Goal: Task Accomplishment & Management: Manage account settings

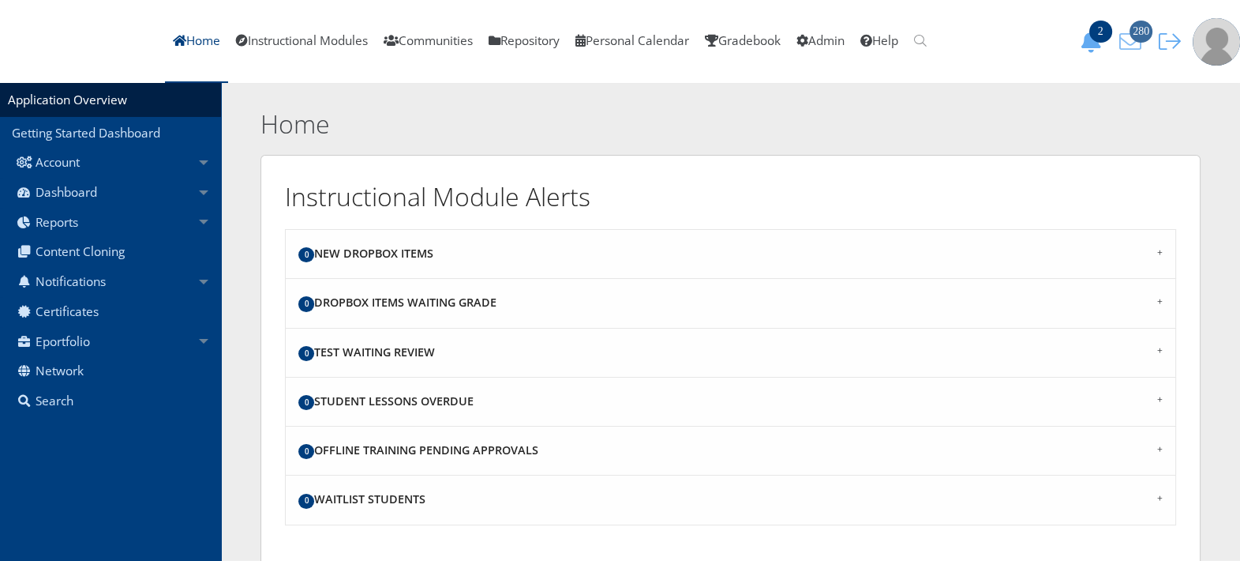
click at [1132, 36] on span "280" at bounding box center [1141, 32] width 23 height 22
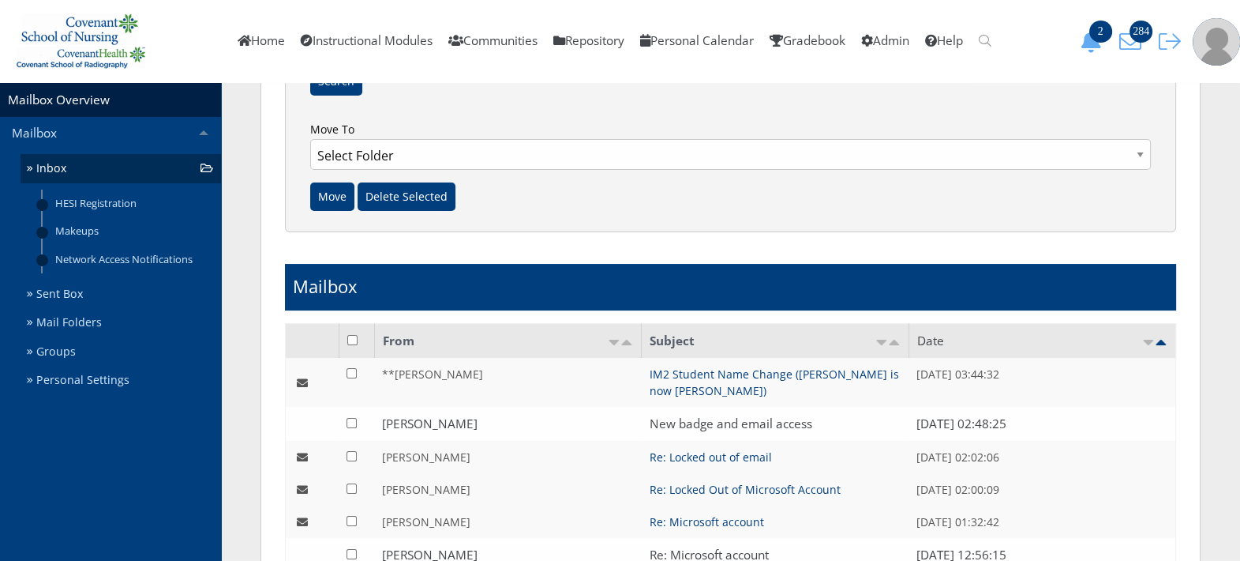
scroll to position [268, 0]
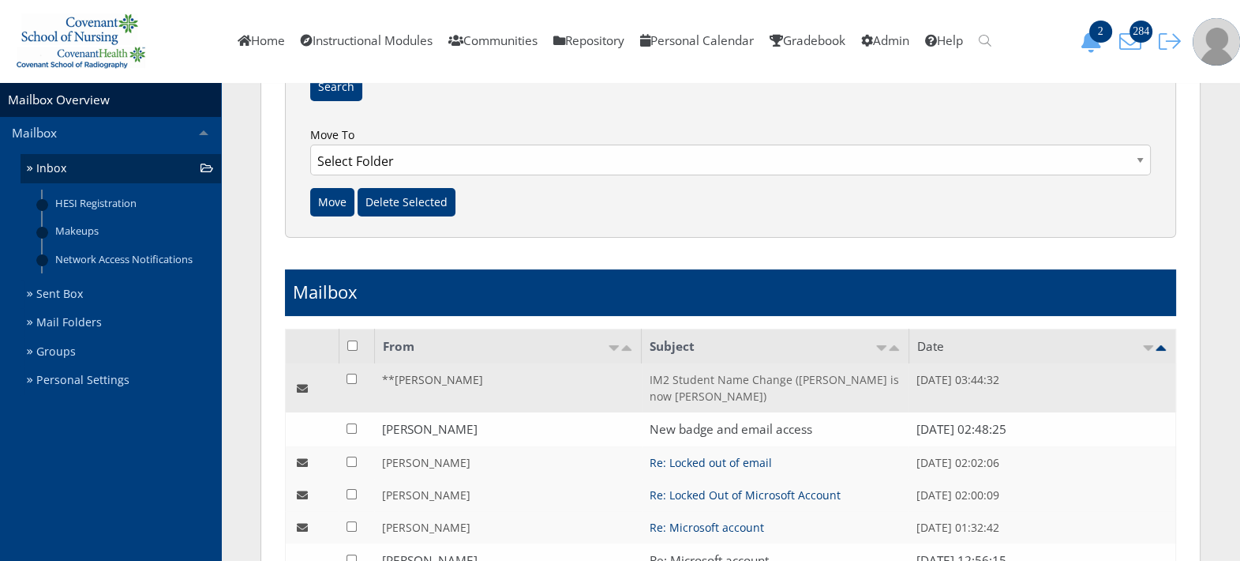
click at [659, 383] on link "IM2 Student Name Change (Anyssa Amador is now Anyssa Horton)" at bounding box center [774, 388] width 249 height 32
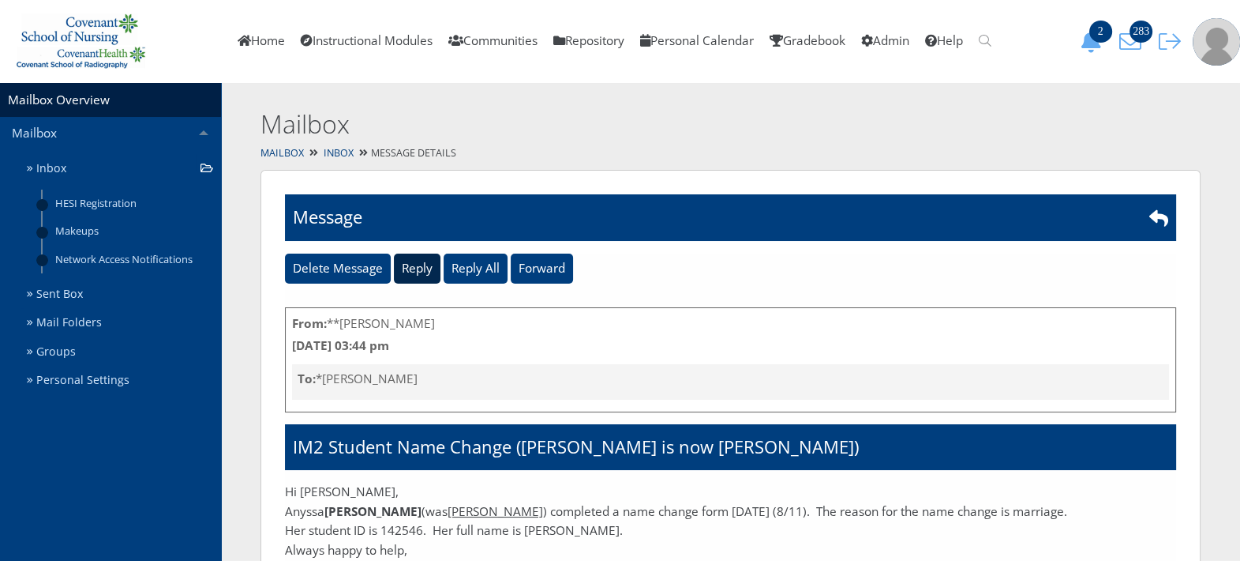
click at [412, 267] on input "Reply" at bounding box center [417, 268] width 47 height 30
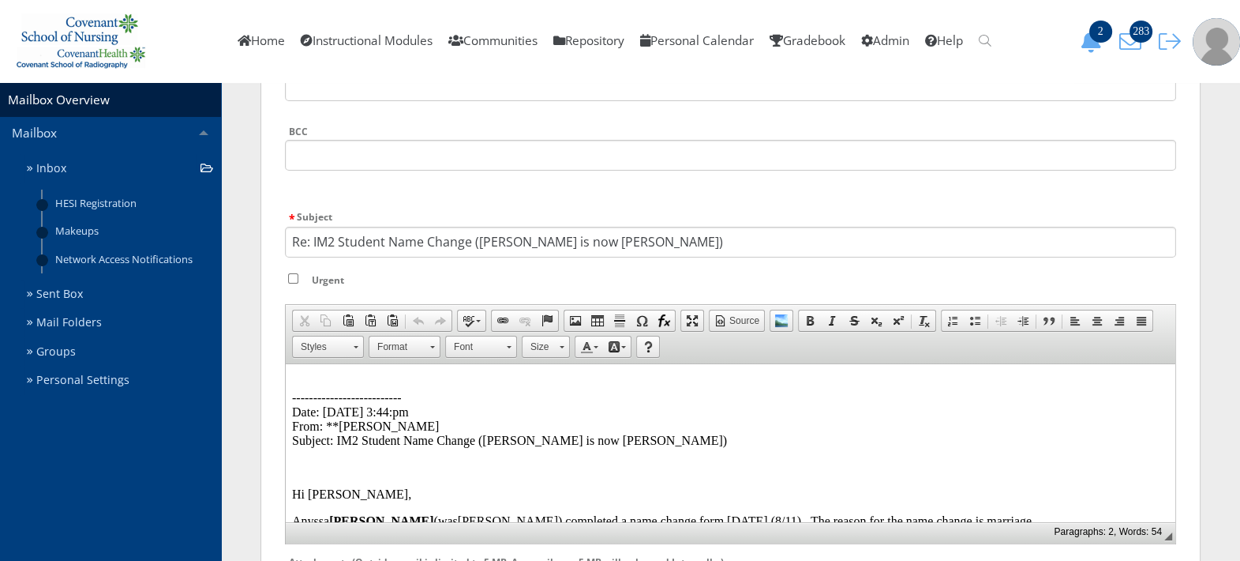
scroll to position [325, 0]
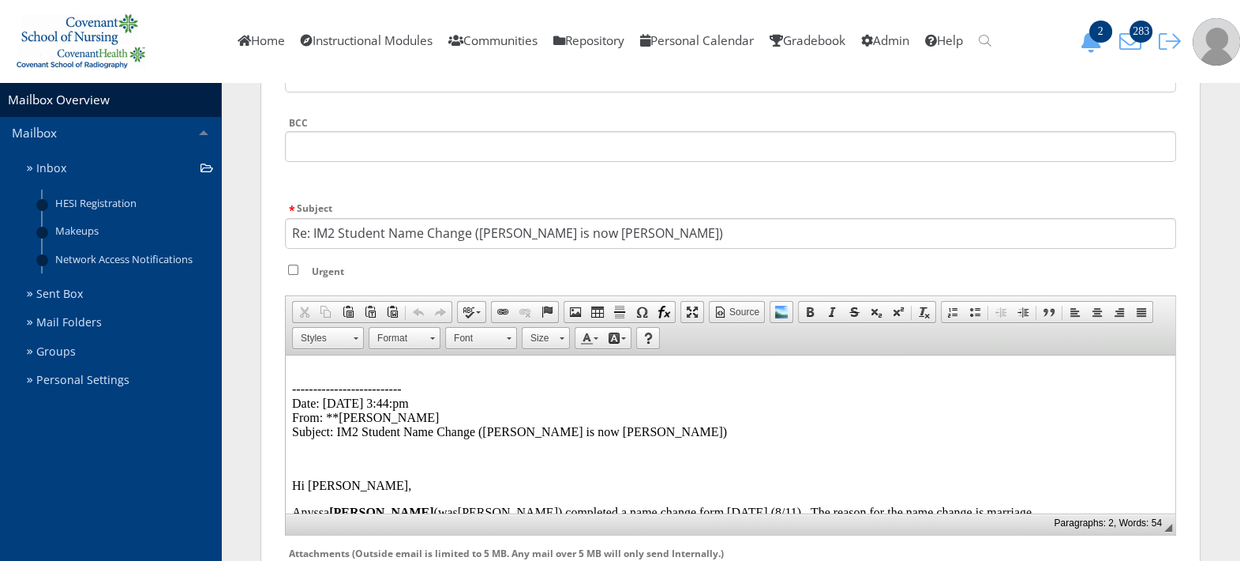
click at [625, 368] on p "-------------------------- Date: 08/11/2025 3:44:pm From: **Kerri Hamilton Subj…" at bounding box center [730, 402] width 877 height 71
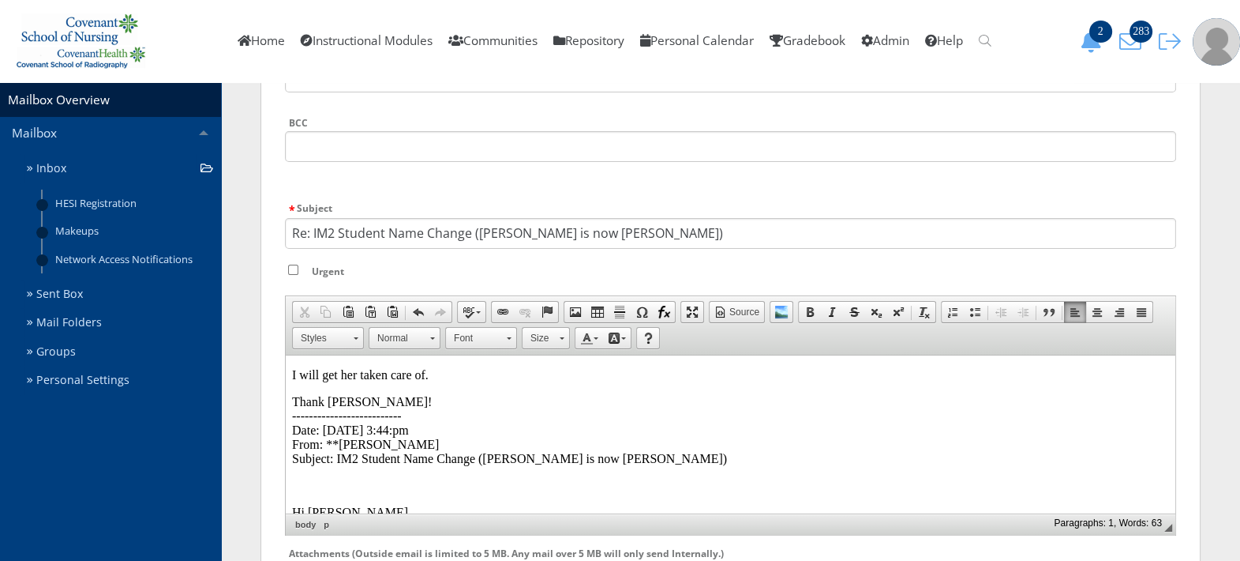
click at [339, 402] on p "Thank yoou! -------------------------- Date: 08/11/2025 3:44:pm From: **Kerri H…" at bounding box center [730, 429] width 877 height 71
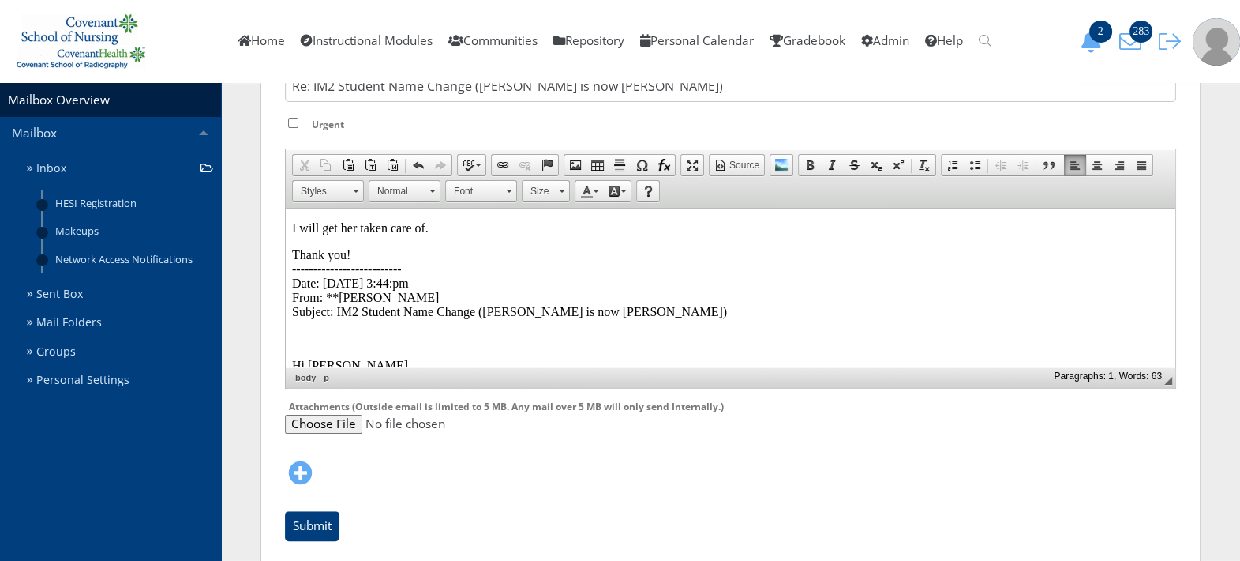
scroll to position [491, 0]
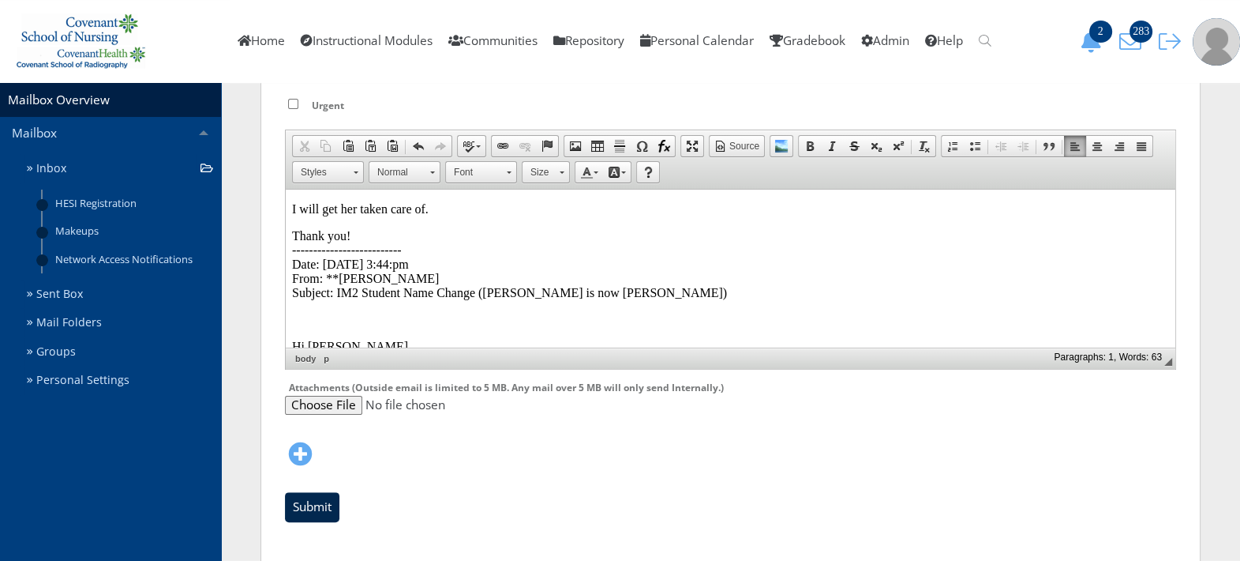
click at [300, 505] on input "Submit" at bounding box center [312, 507] width 54 height 30
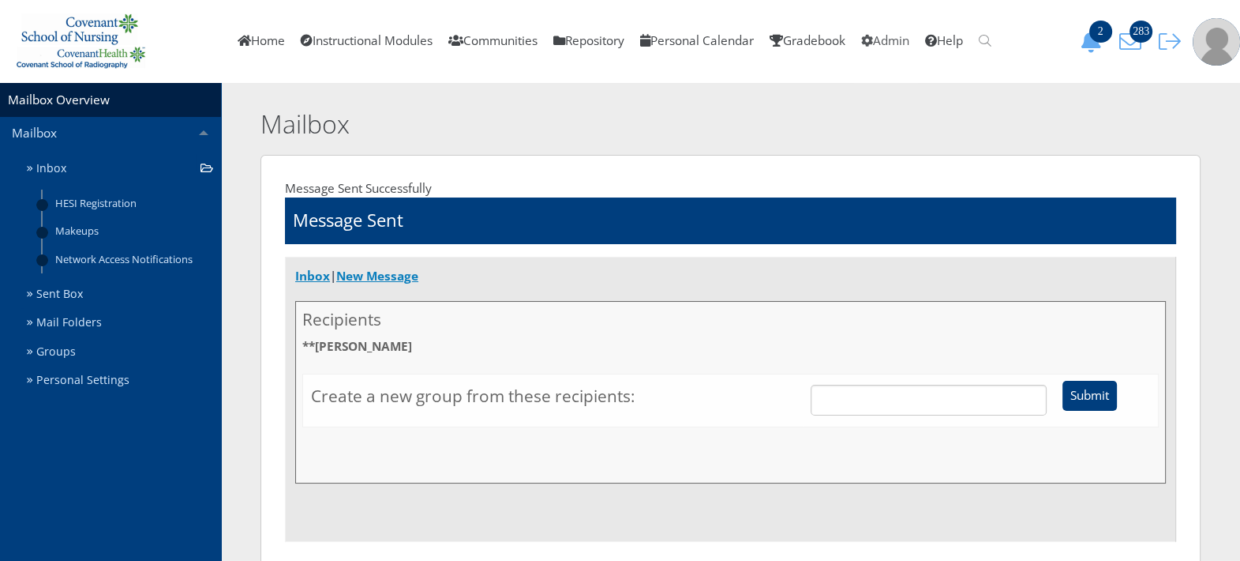
click at [902, 36] on link "Admin" at bounding box center [885, 41] width 64 height 83
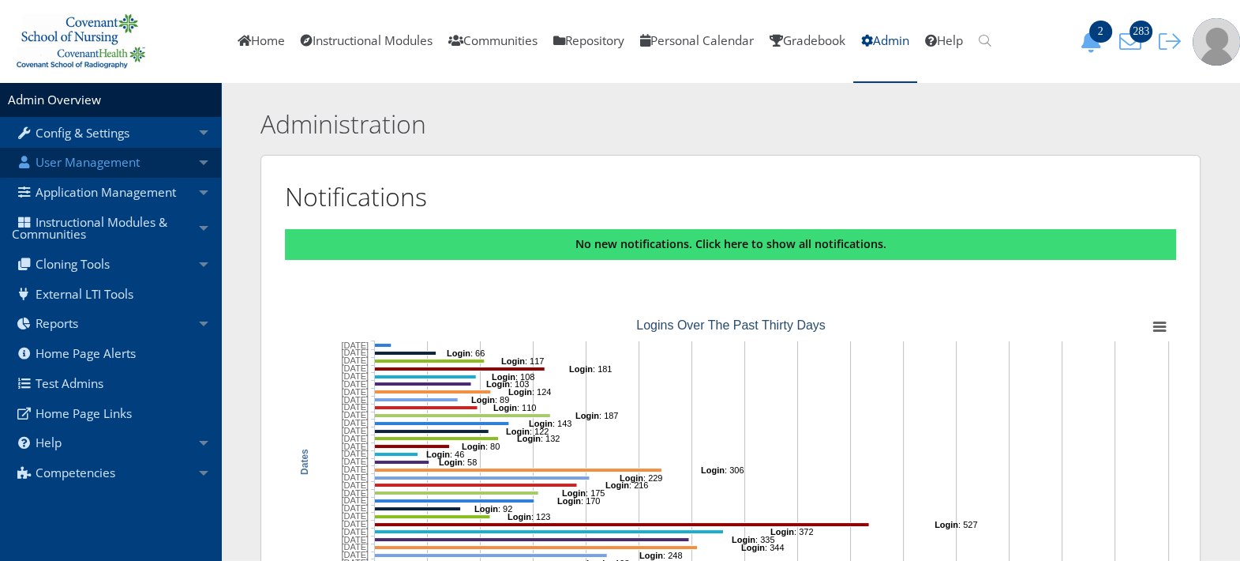
click at [67, 163] on link "User Management" at bounding box center [110, 163] width 221 height 30
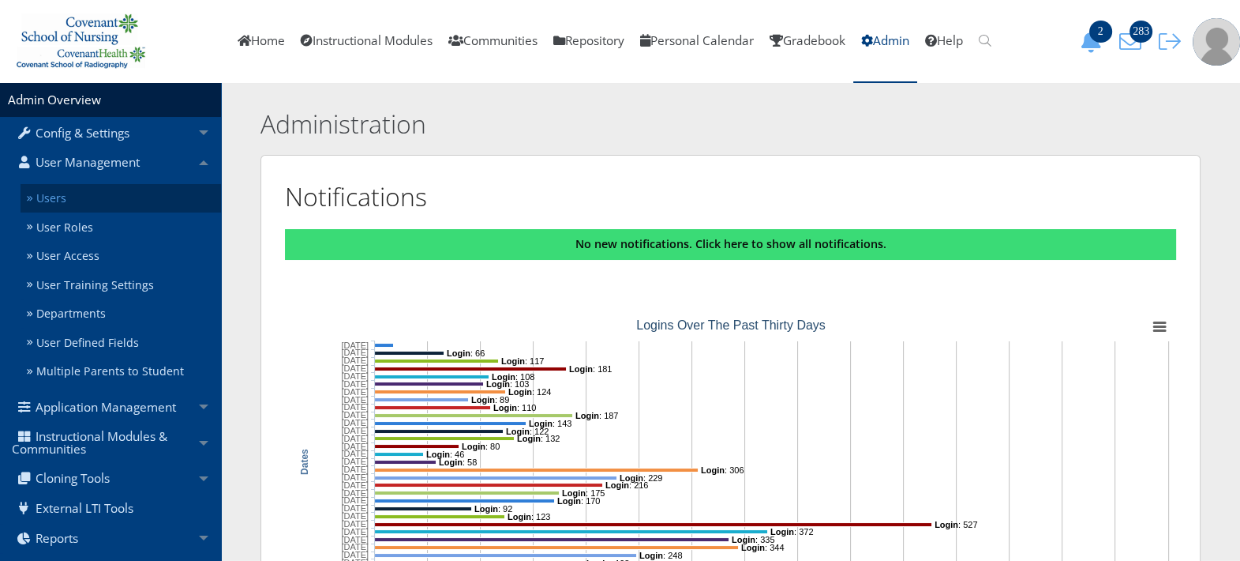
click at [73, 197] on link "Users" at bounding box center [121, 198] width 201 height 29
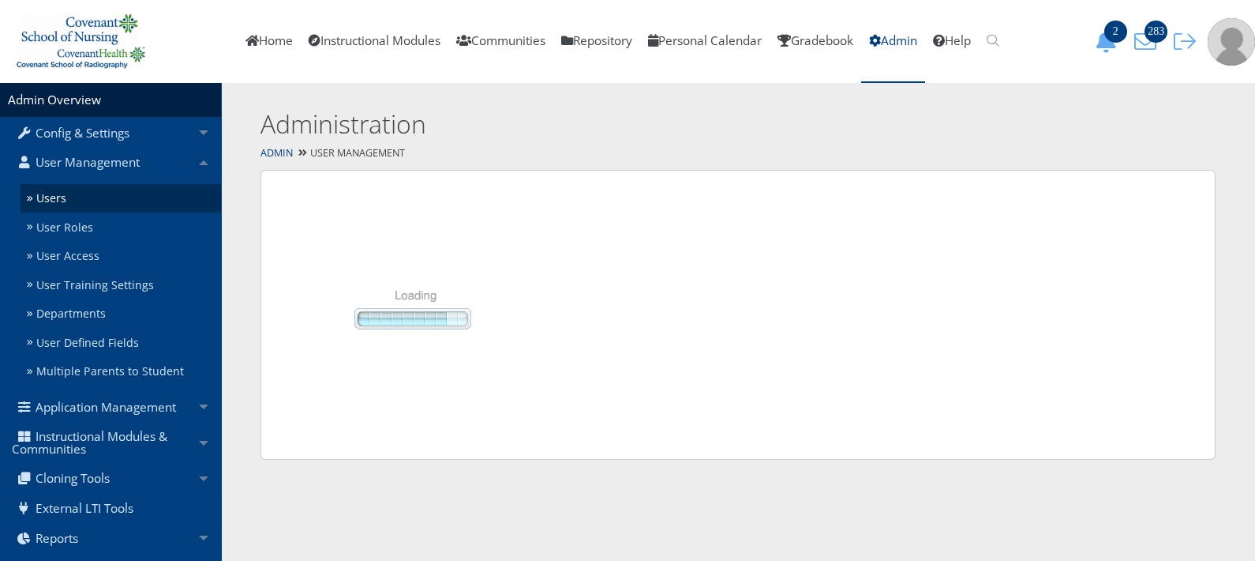
select select "50"
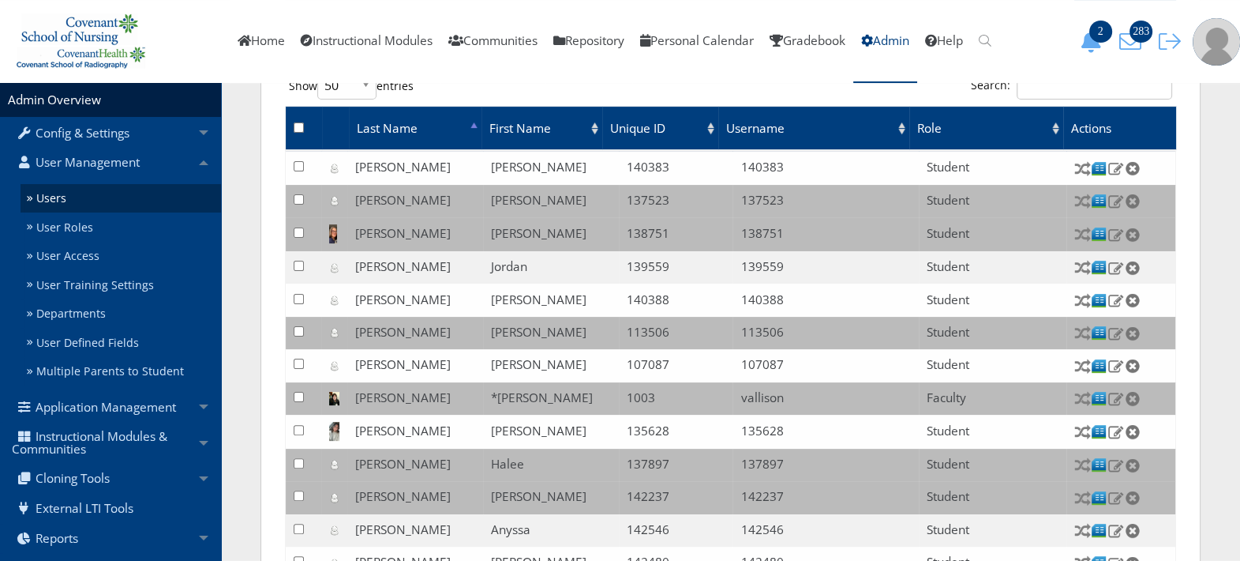
scroll to position [437, 0]
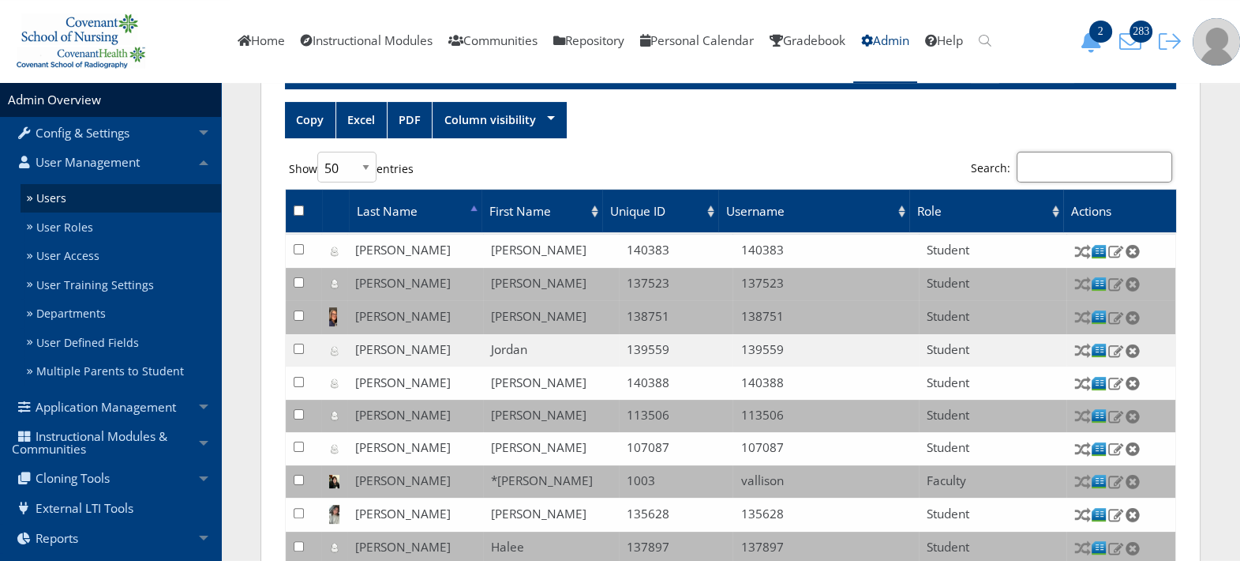
click at [1098, 161] on input "Search:" at bounding box center [1095, 167] width 156 height 31
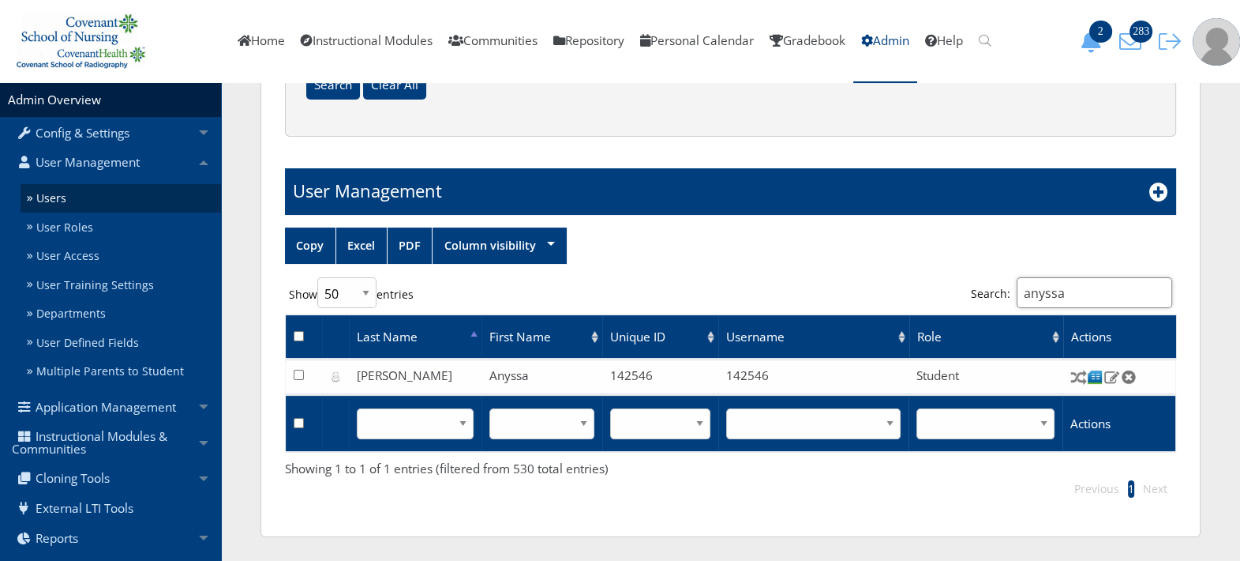
scroll to position [310, 0]
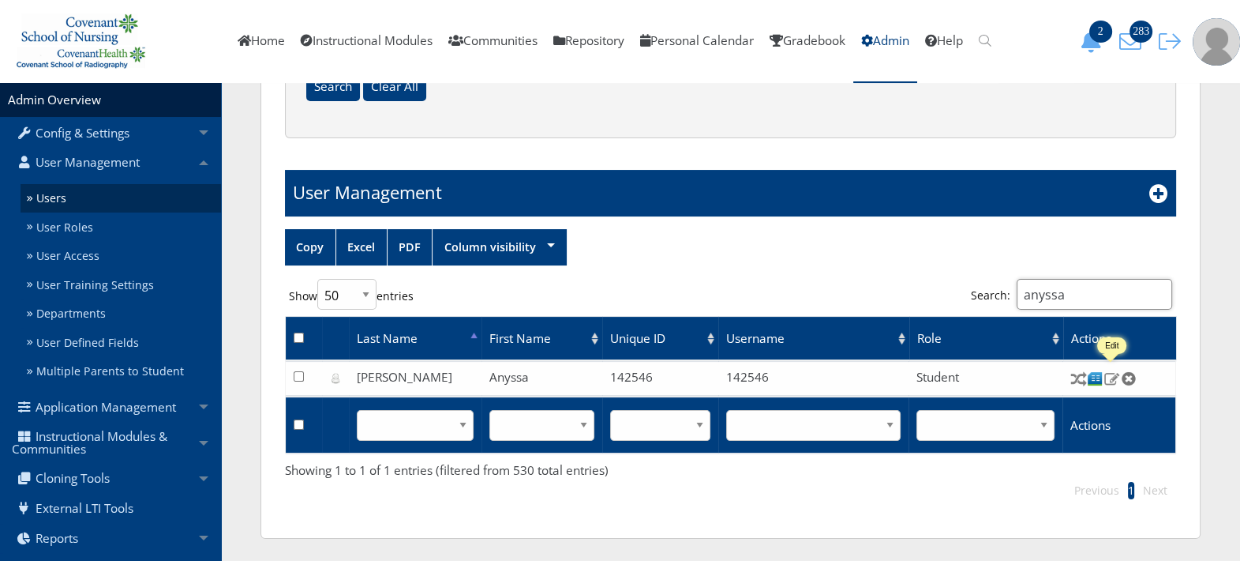
type input "anyssa"
click at [1112, 377] on img at bounding box center [1112, 378] width 17 height 14
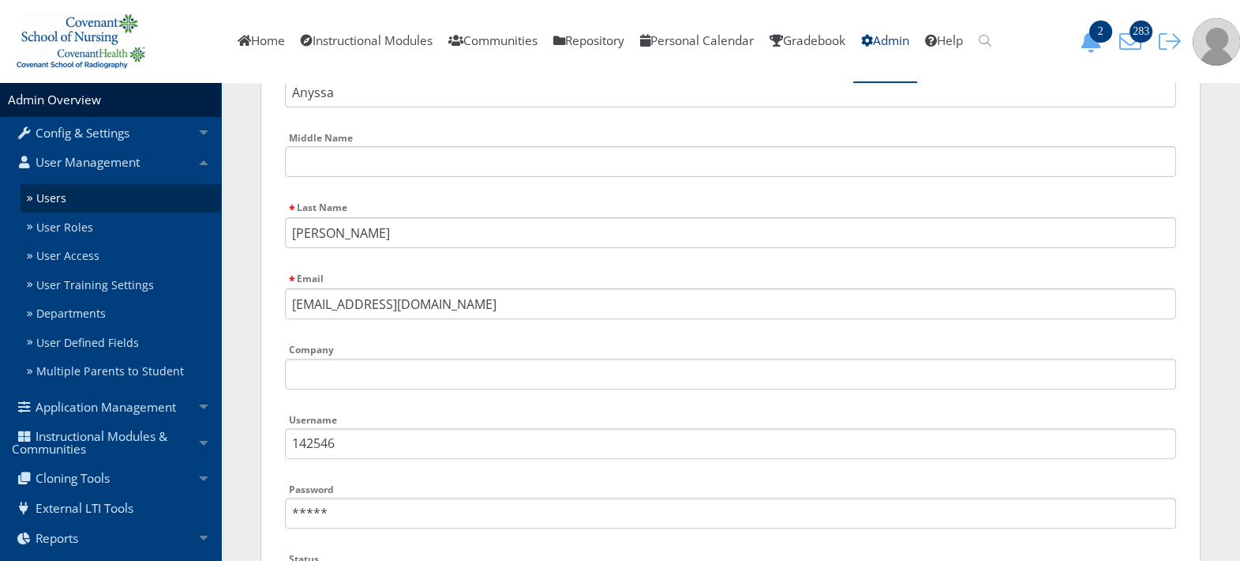
scroll to position [635, 0]
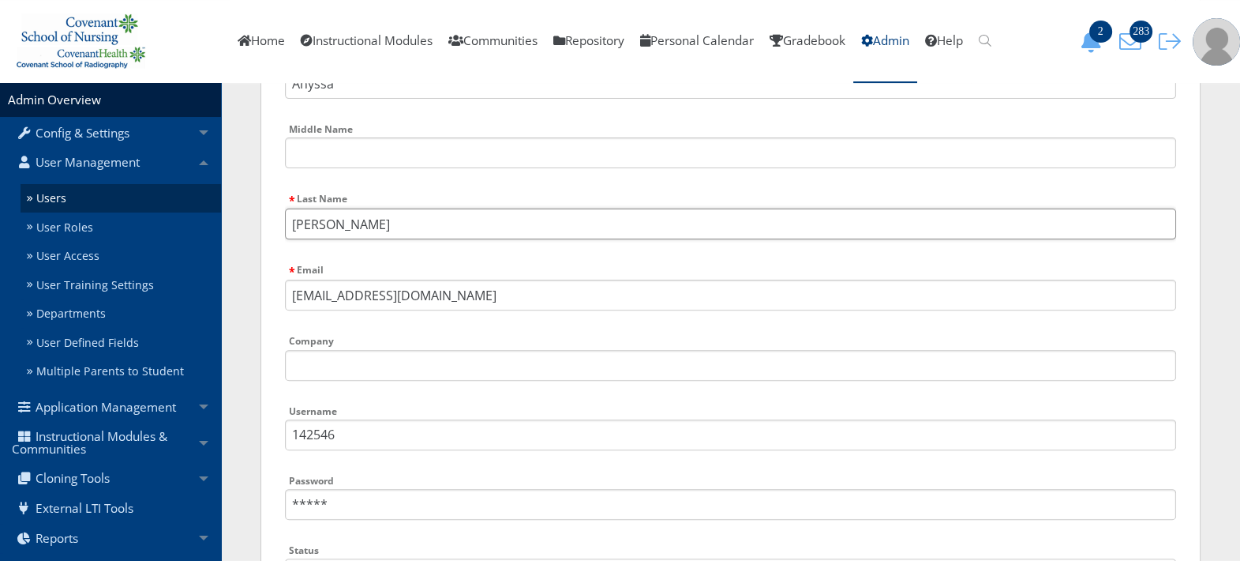
click at [444, 232] on input "Amador" at bounding box center [730, 223] width 891 height 31
type input "[PERSON_NAME]"
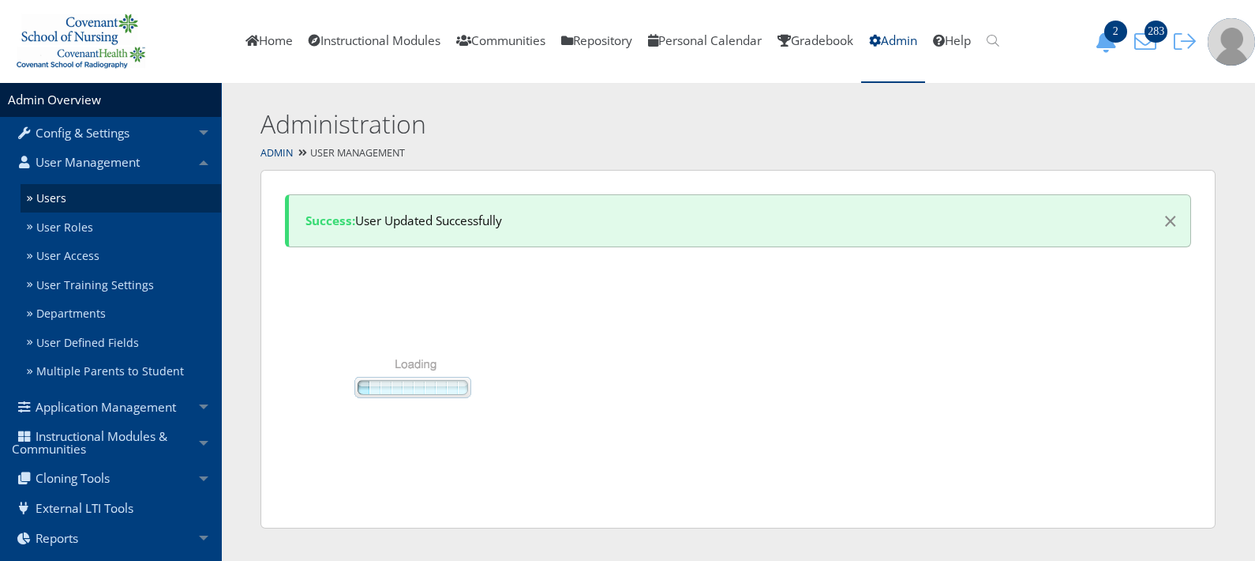
select select "50"
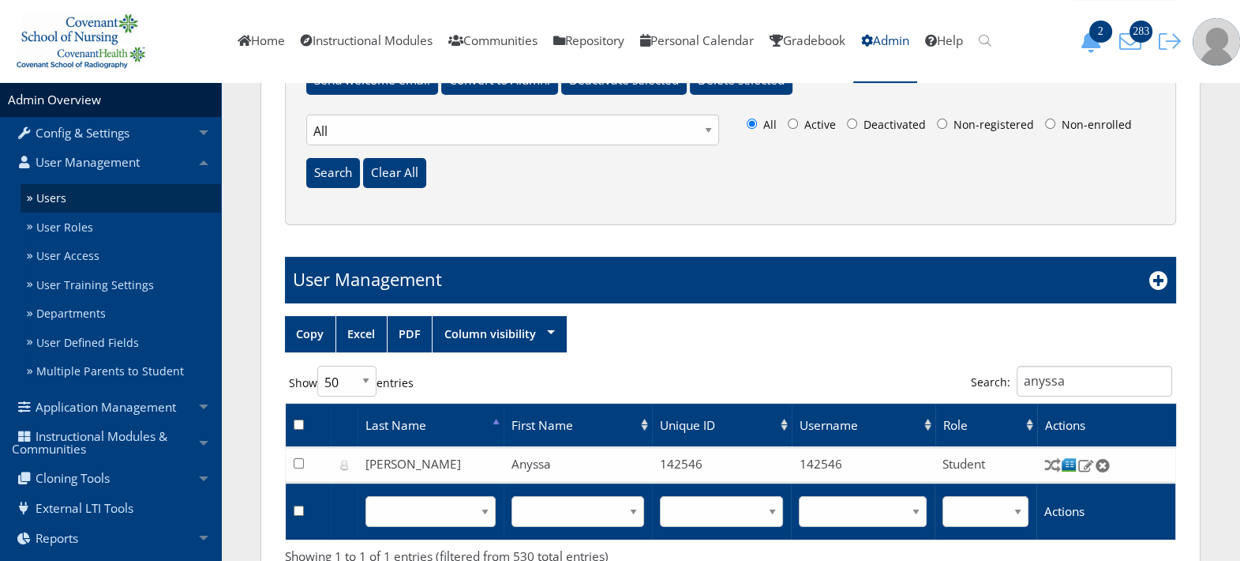
scroll to position [296, 0]
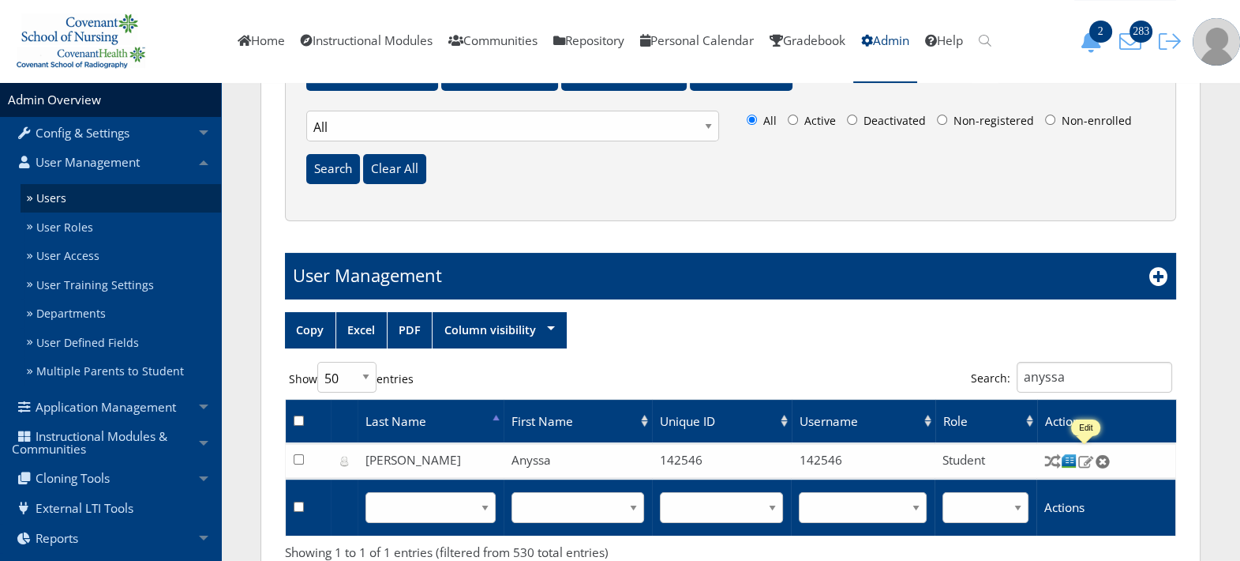
click at [1085, 459] on img at bounding box center [1086, 461] width 17 height 14
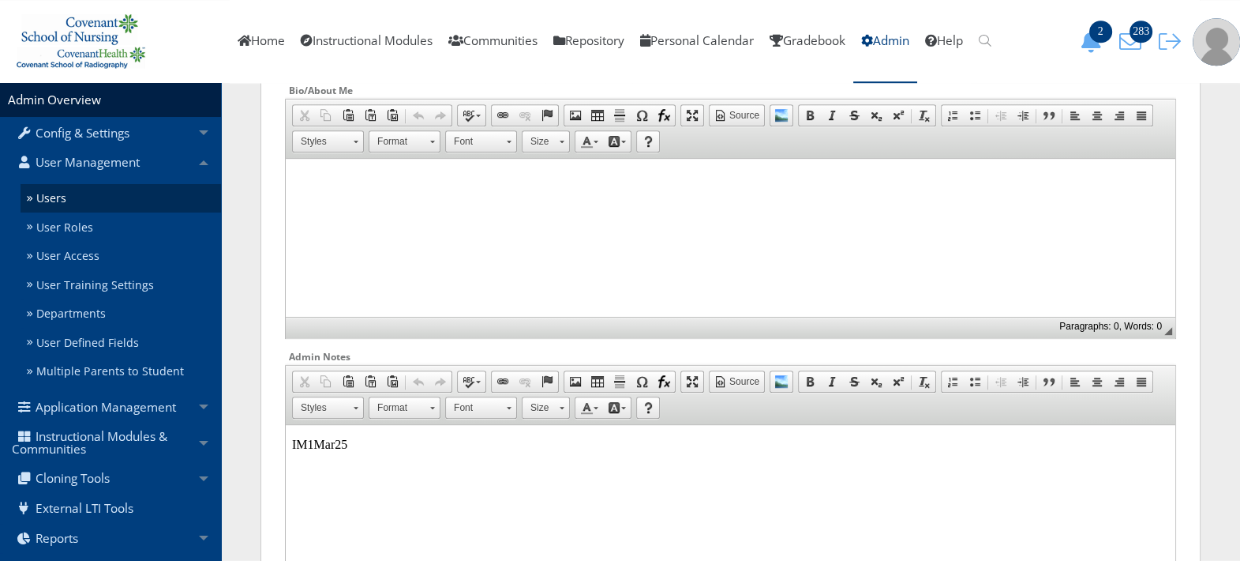
scroll to position [1495, 0]
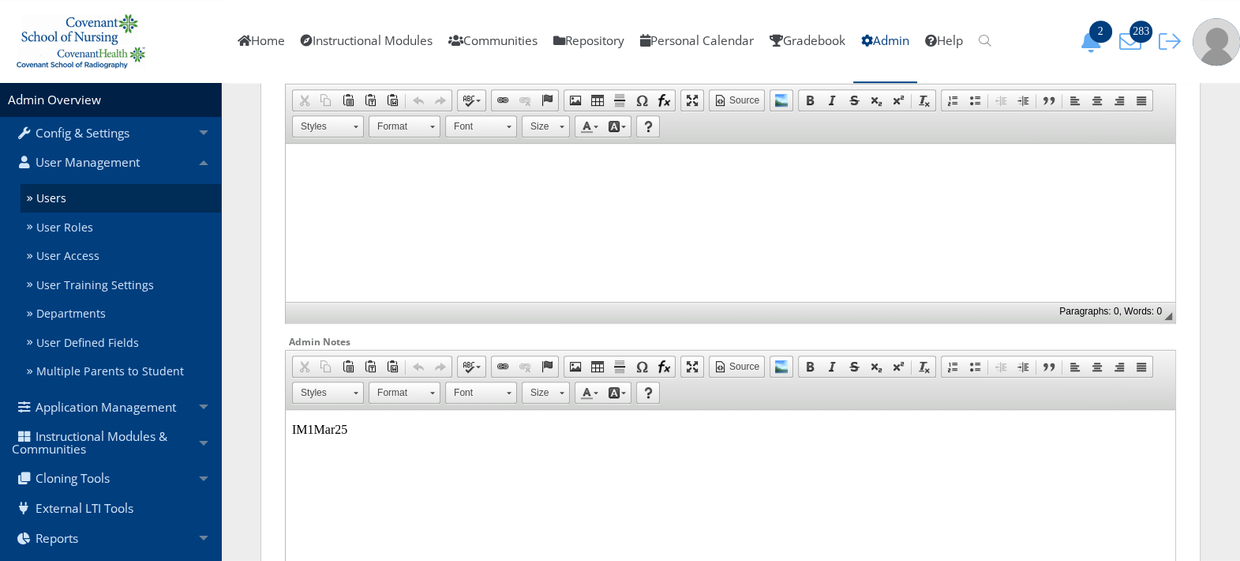
click at [504, 433] on p "IM1Mar25" at bounding box center [730, 429] width 877 height 14
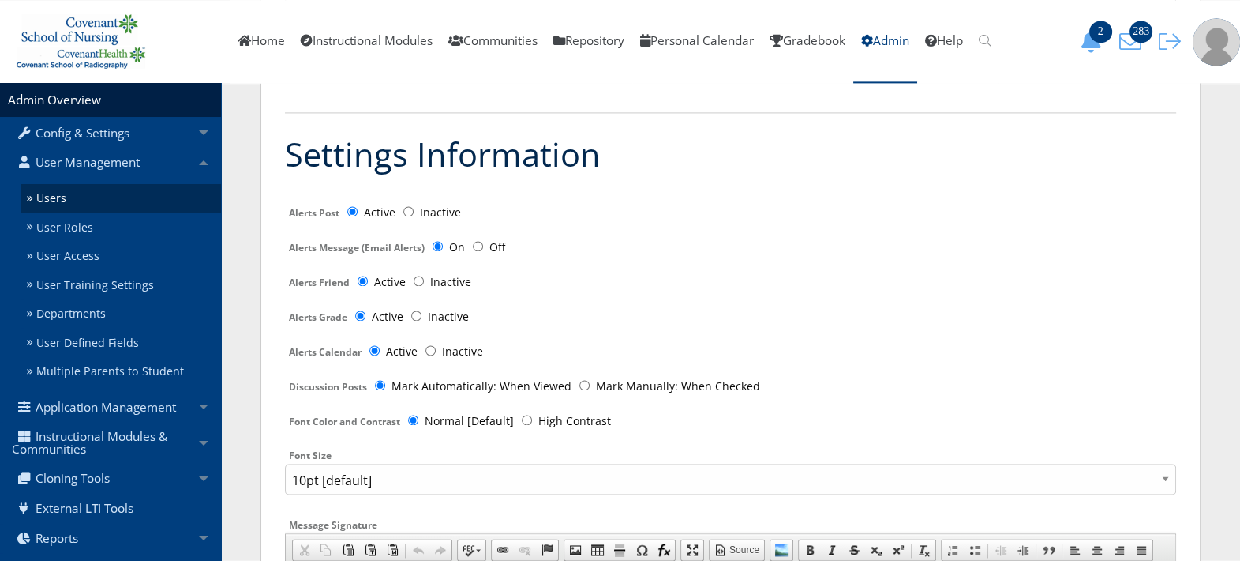
scroll to position [3208, 0]
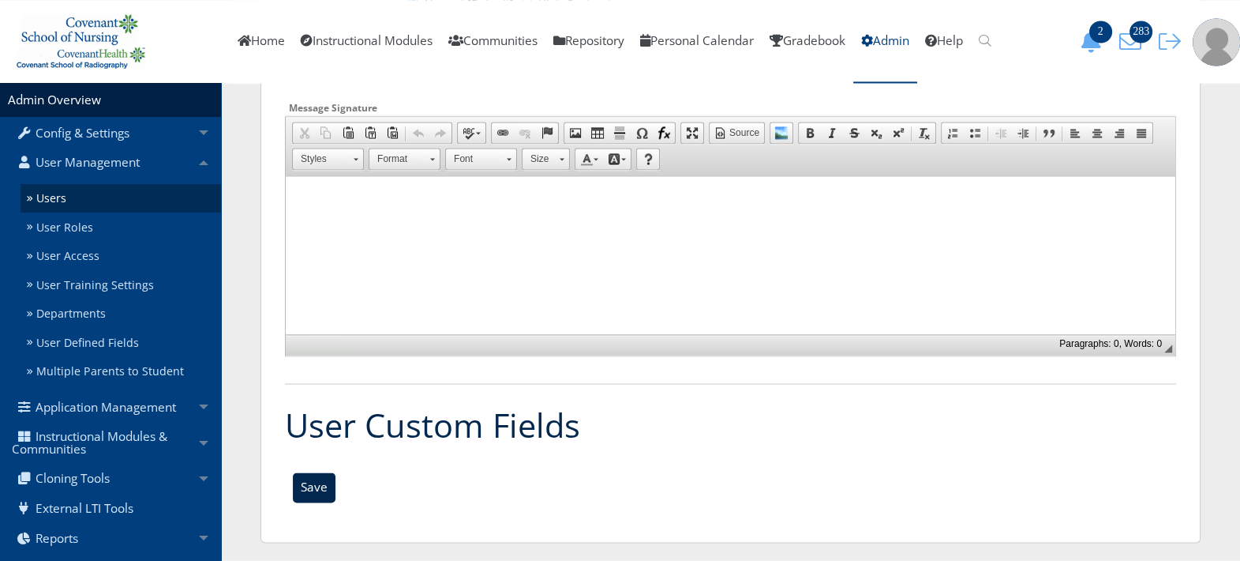
click at [319, 483] on input "Save" at bounding box center [314, 487] width 43 height 30
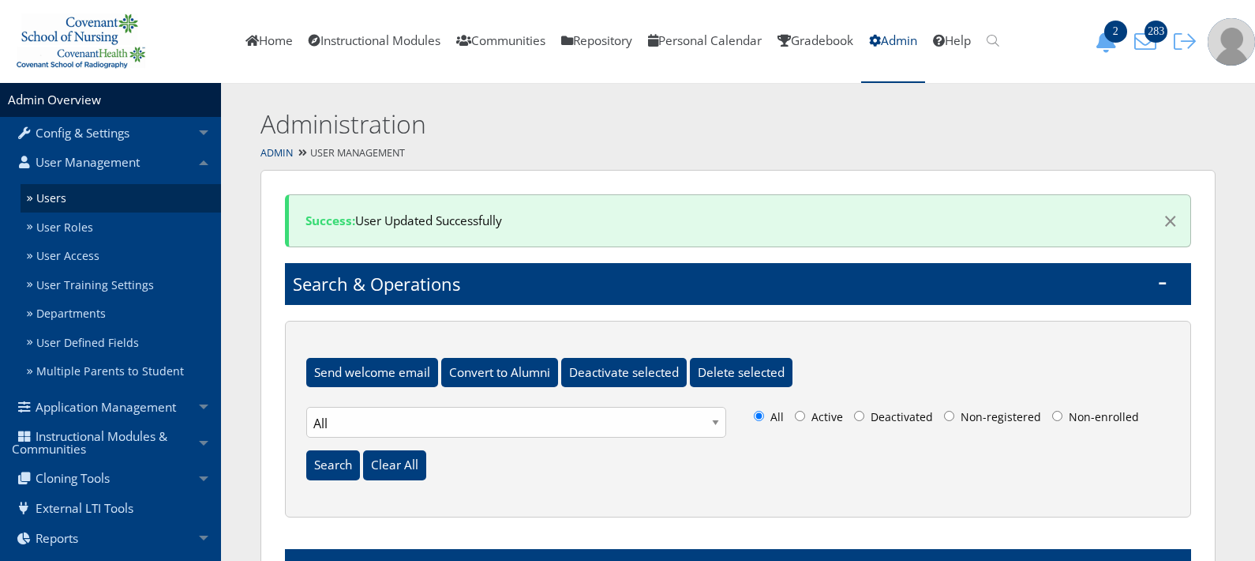
select select "50"
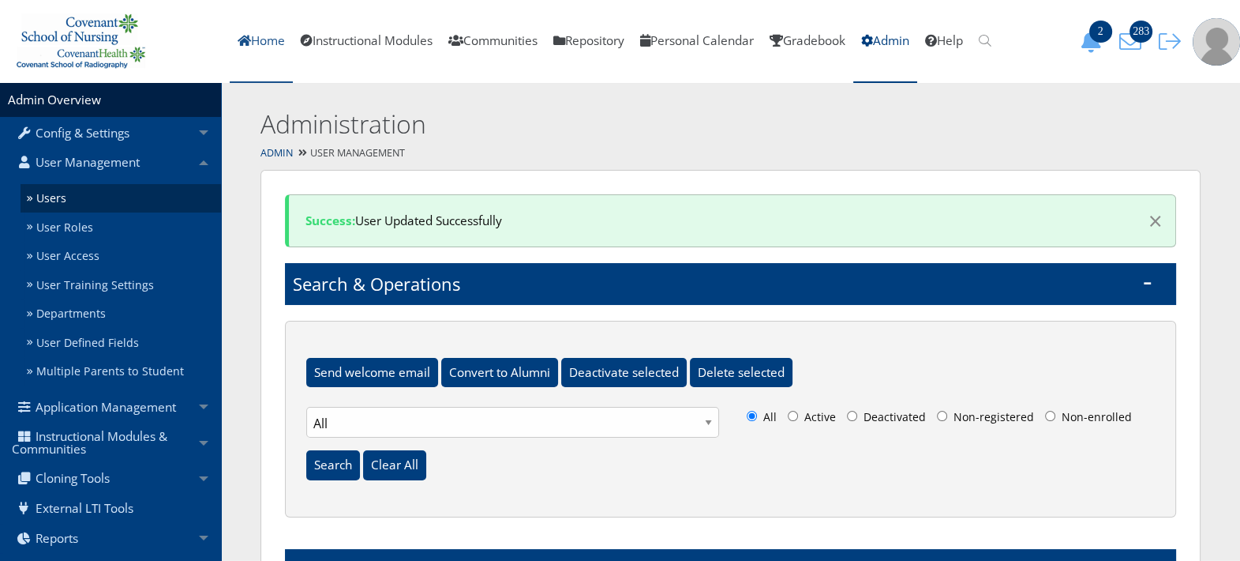
click at [246, 39] on link "Home" at bounding box center [261, 41] width 63 height 83
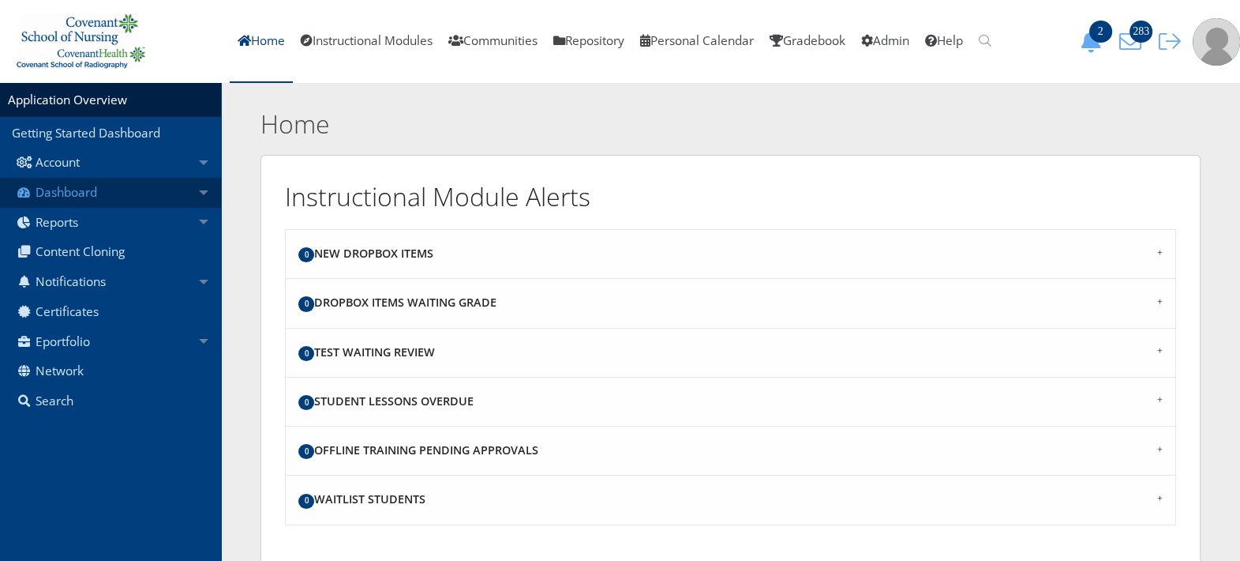
click at [162, 191] on link "Dashboard" at bounding box center [110, 193] width 221 height 30
